Goal: Information Seeking & Learning: Learn about a topic

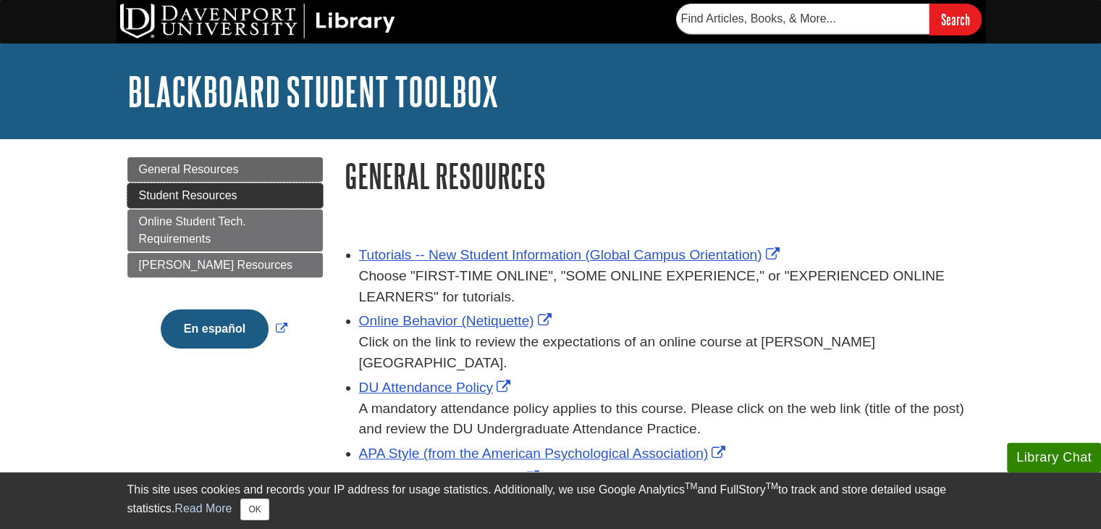
click at [169, 195] on span "Student Resources" at bounding box center [188, 195] width 98 height 12
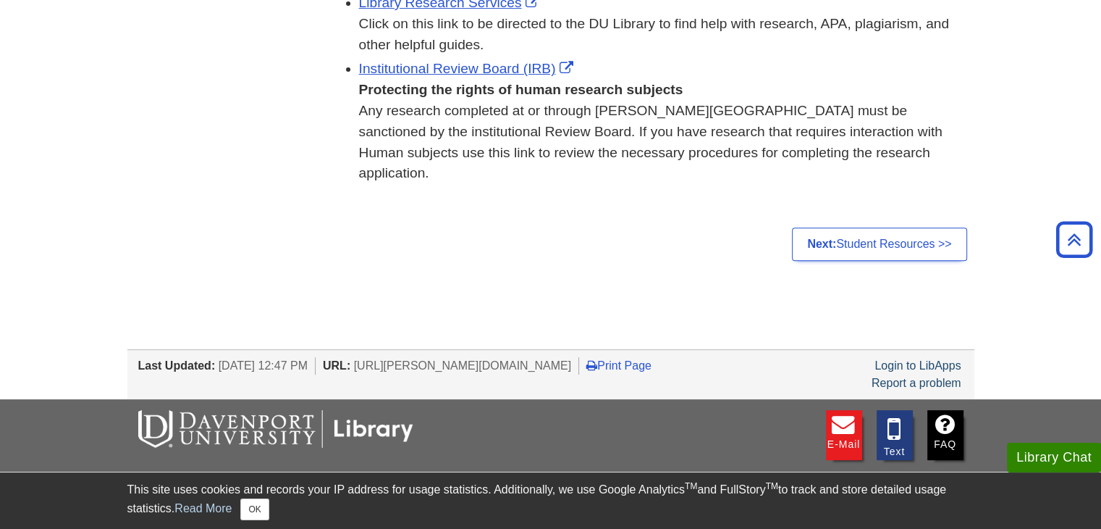
scroll to position [507, 0]
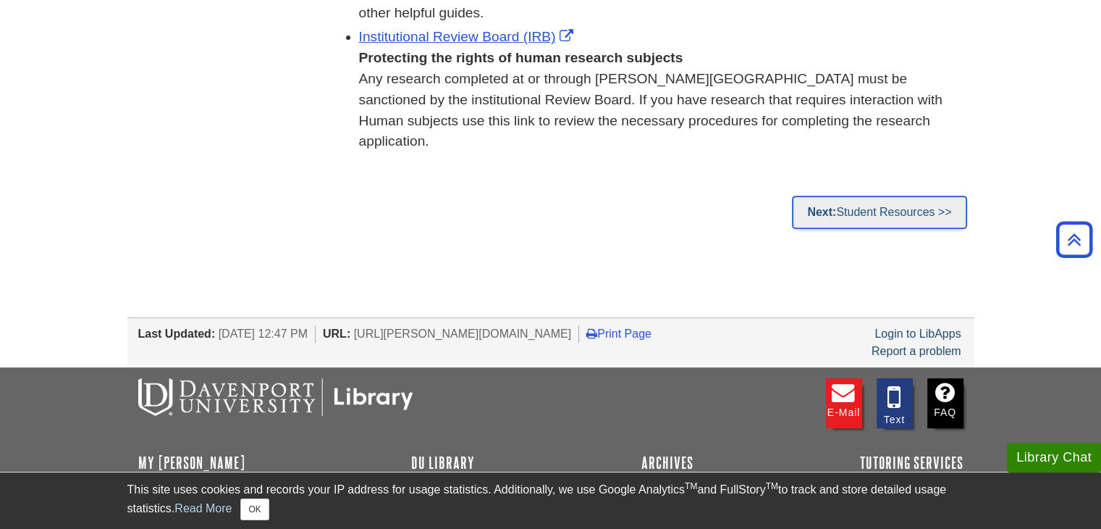
click at [826, 206] on strong "Next:" at bounding box center [821, 212] width 29 height 12
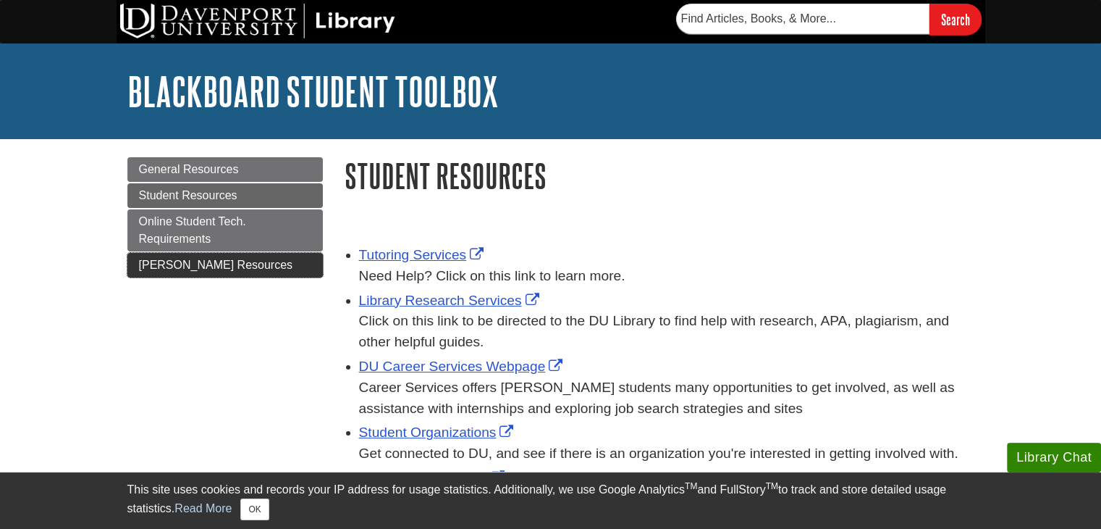
click at [200, 268] on span "[PERSON_NAME] Resources" at bounding box center [216, 265] width 154 height 12
